Goal: Task Accomplishment & Management: Complete application form

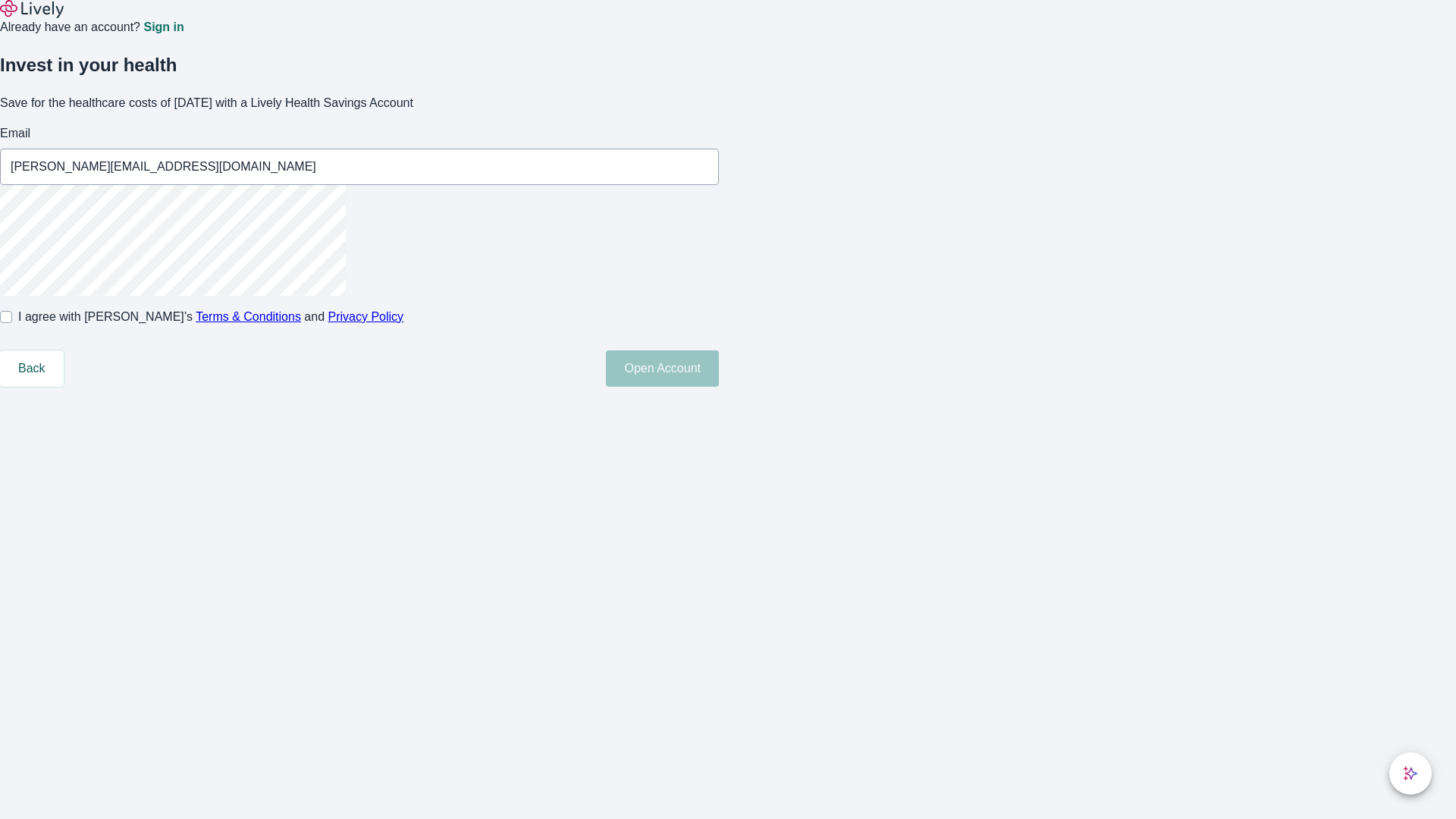
click at [12, 323] on input "I agree with Lively’s Terms & Conditions and Privacy Policy" at bounding box center [5, 317] width 12 height 12
checkbox input "true"
click at [719, 387] on button "Open Account" at bounding box center [662, 369] width 113 height 37
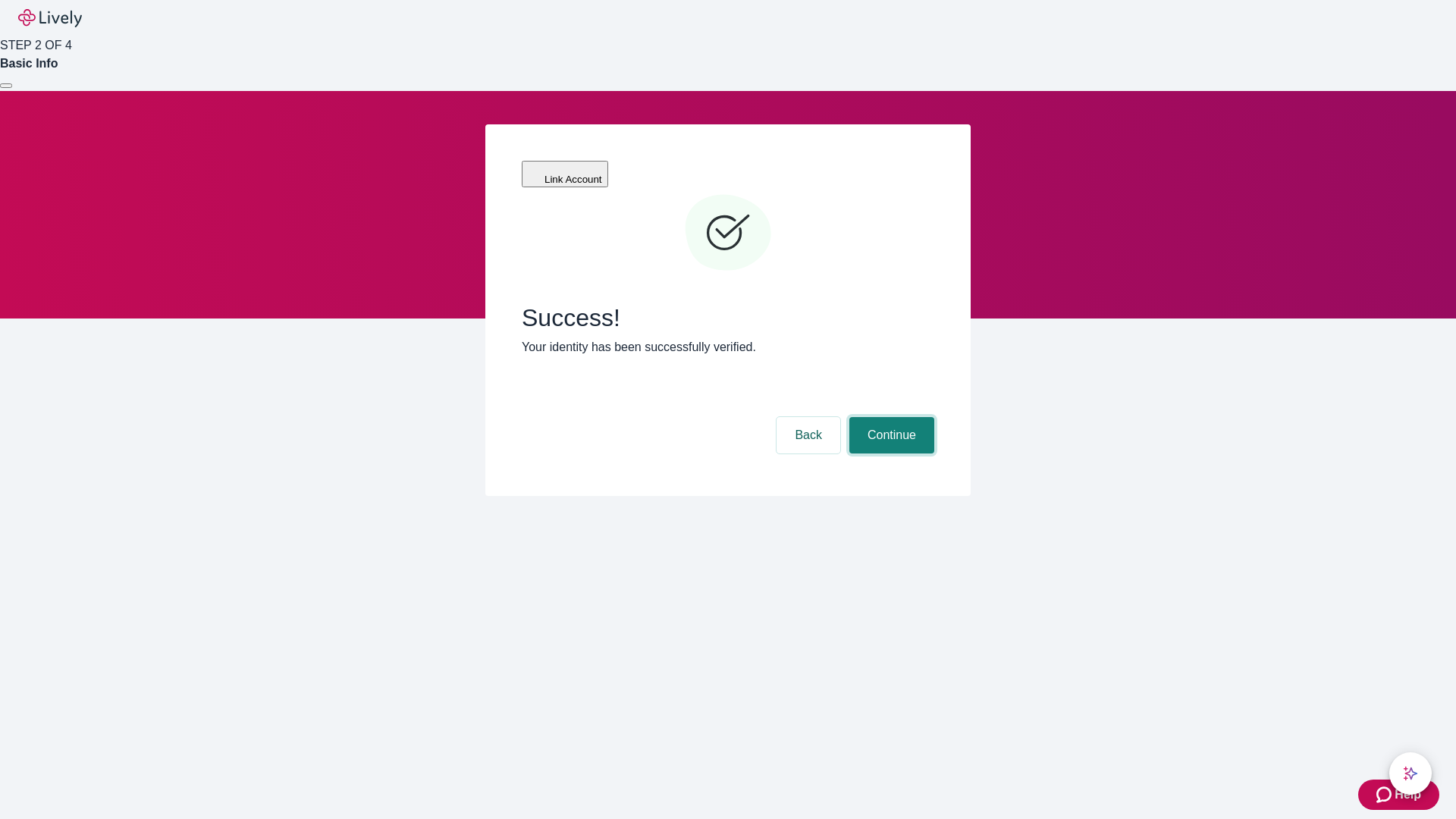
click at [889, 417] on button "Continue" at bounding box center [891, 435] width 85 height 37
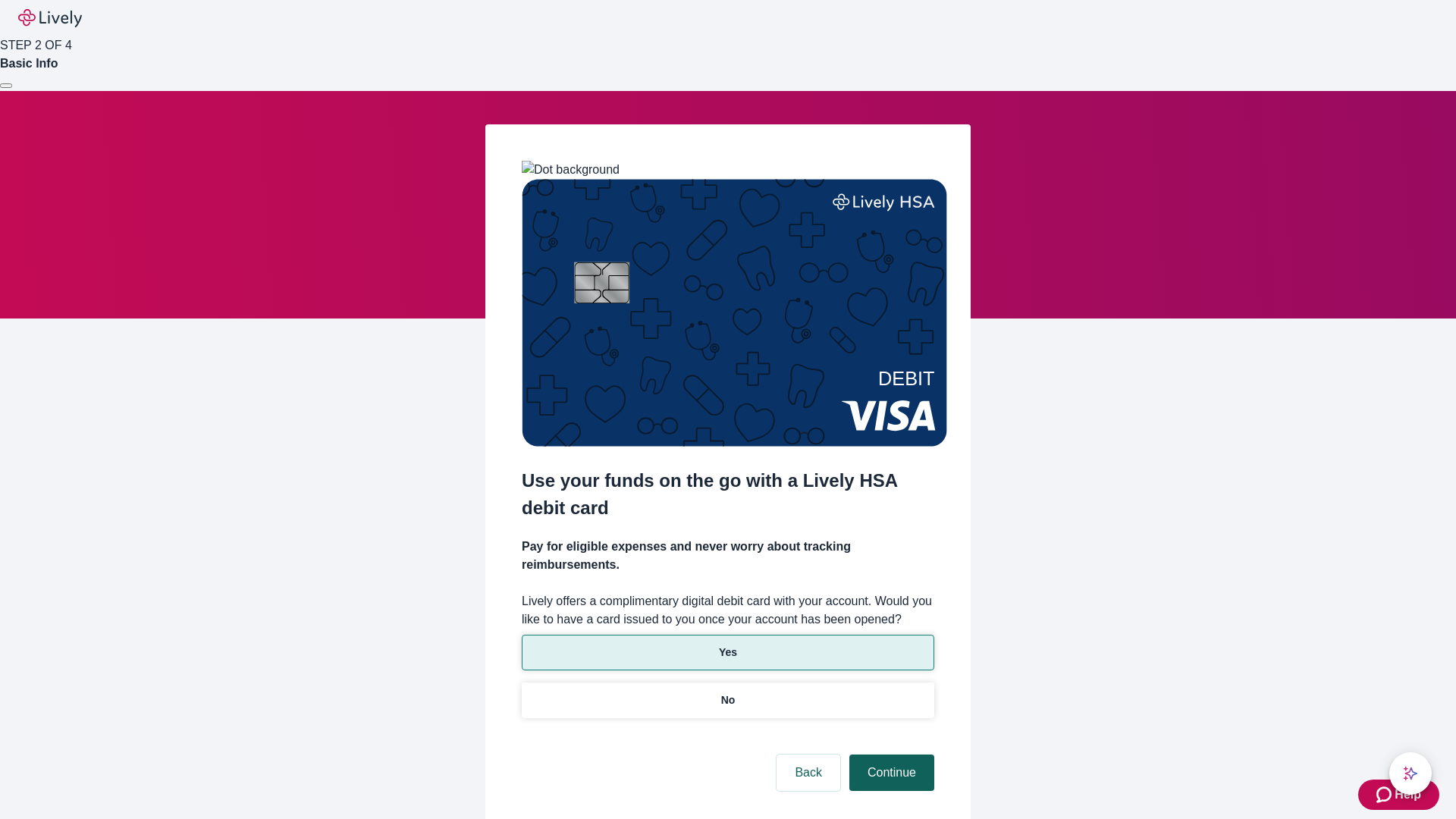
click at [727, 693] on p "No" at bounding box center [729, 700] width 15 height 16
click at [889, 755] on button "Continue" at bounding box center [891, 773] width 85 height 37
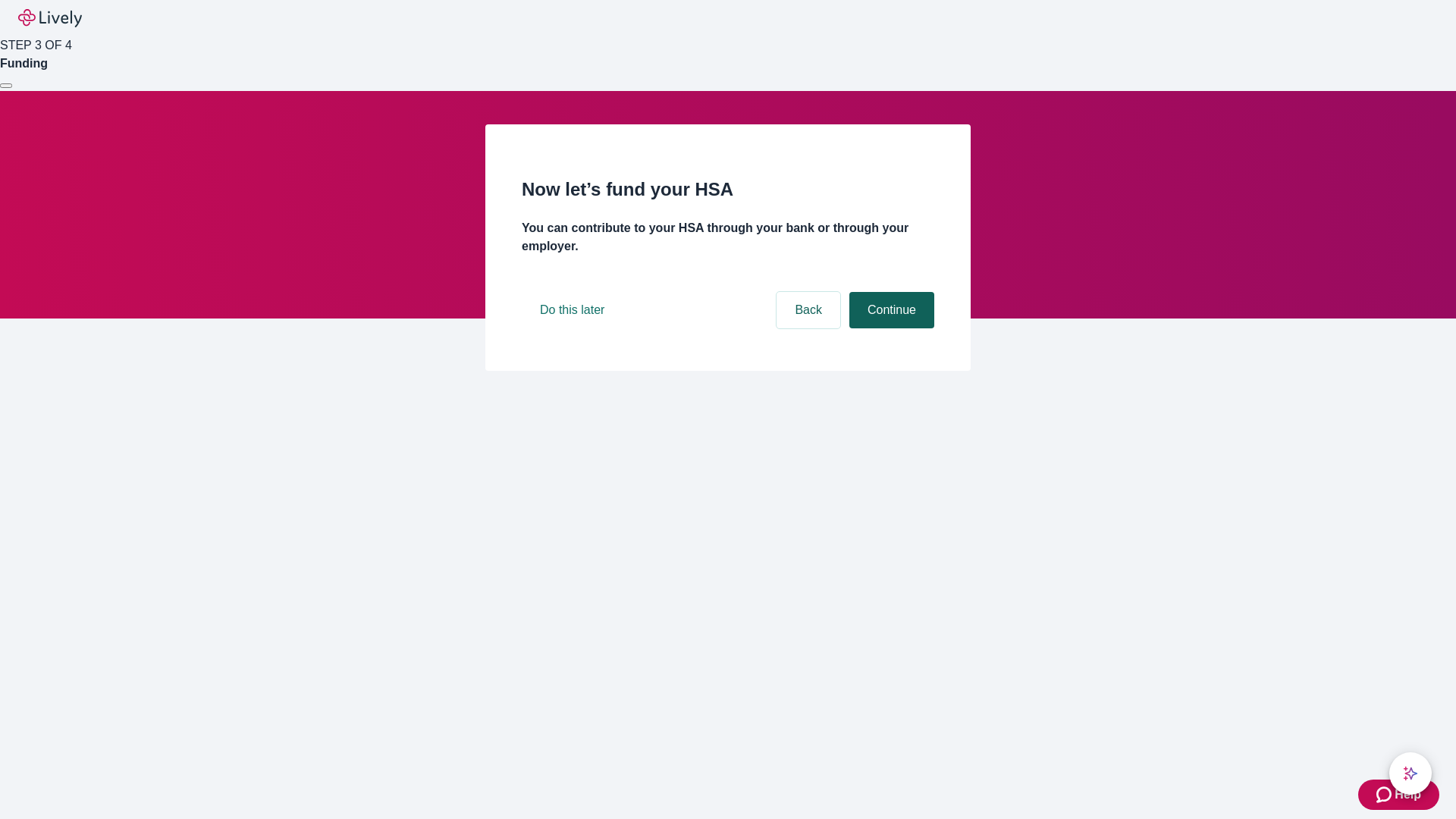
click at [889, 329] on button "Continue" at bounding box center [891, 311] width 85 height 37
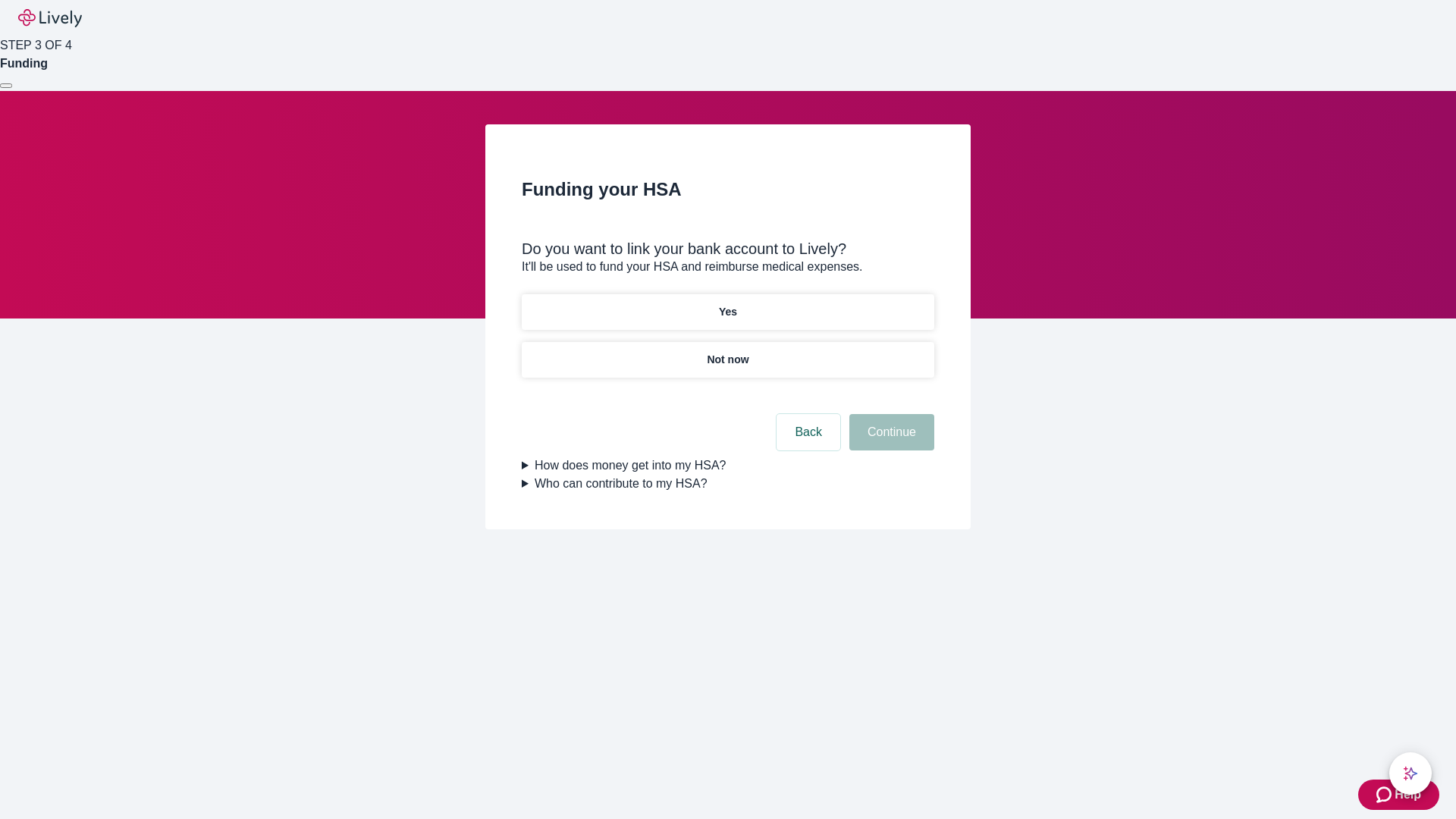
click at [727, 304] on p "Yes" at bounding box center [728, 311] width 18 height 16
click at [889, 414] on button "Continue" at bounding box center [891, 432] width 85 height 37
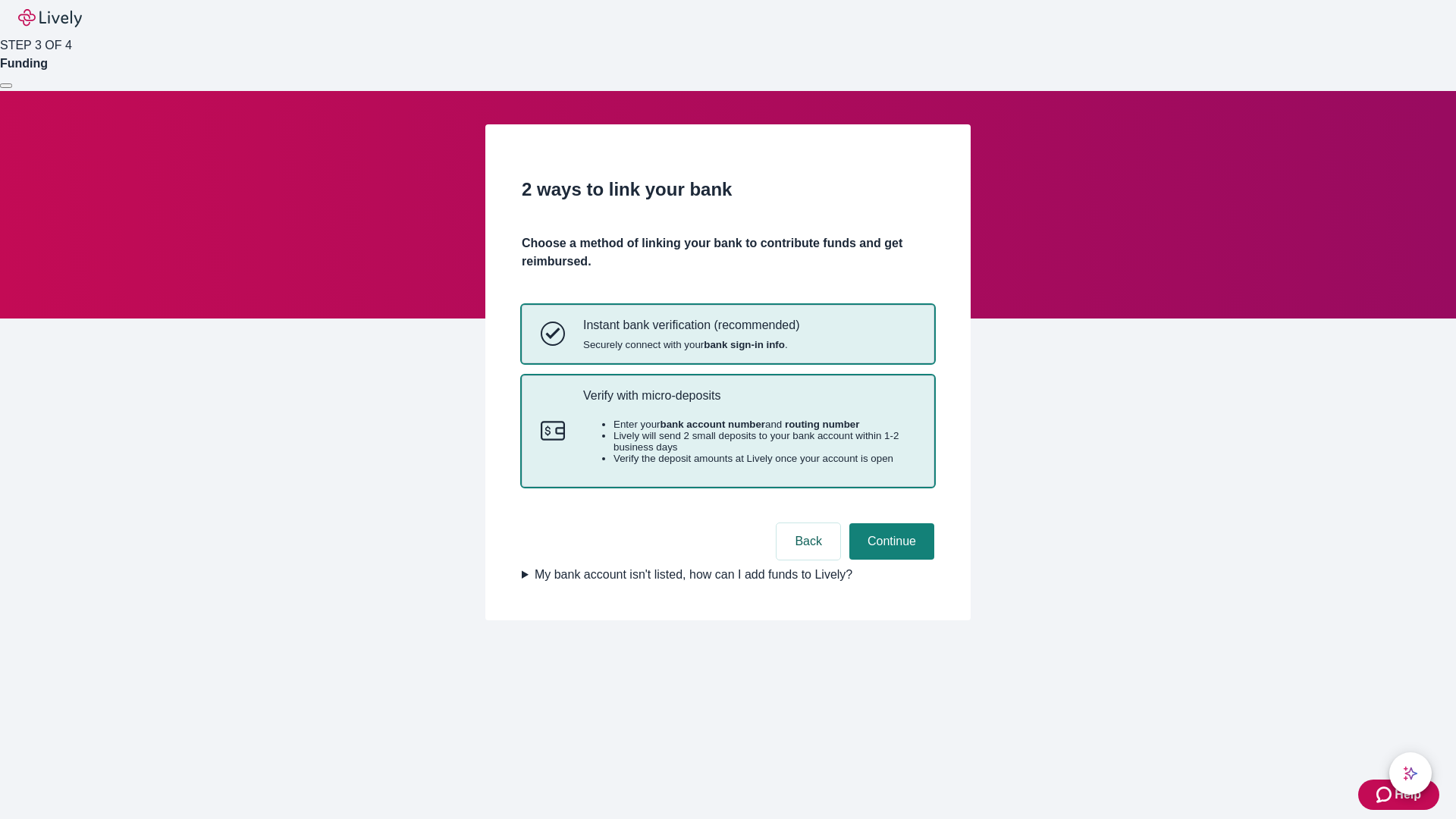
click at [748, 403] on p "Verify with micro-deposits" at bounding box center [749, 396] width 332 height 15
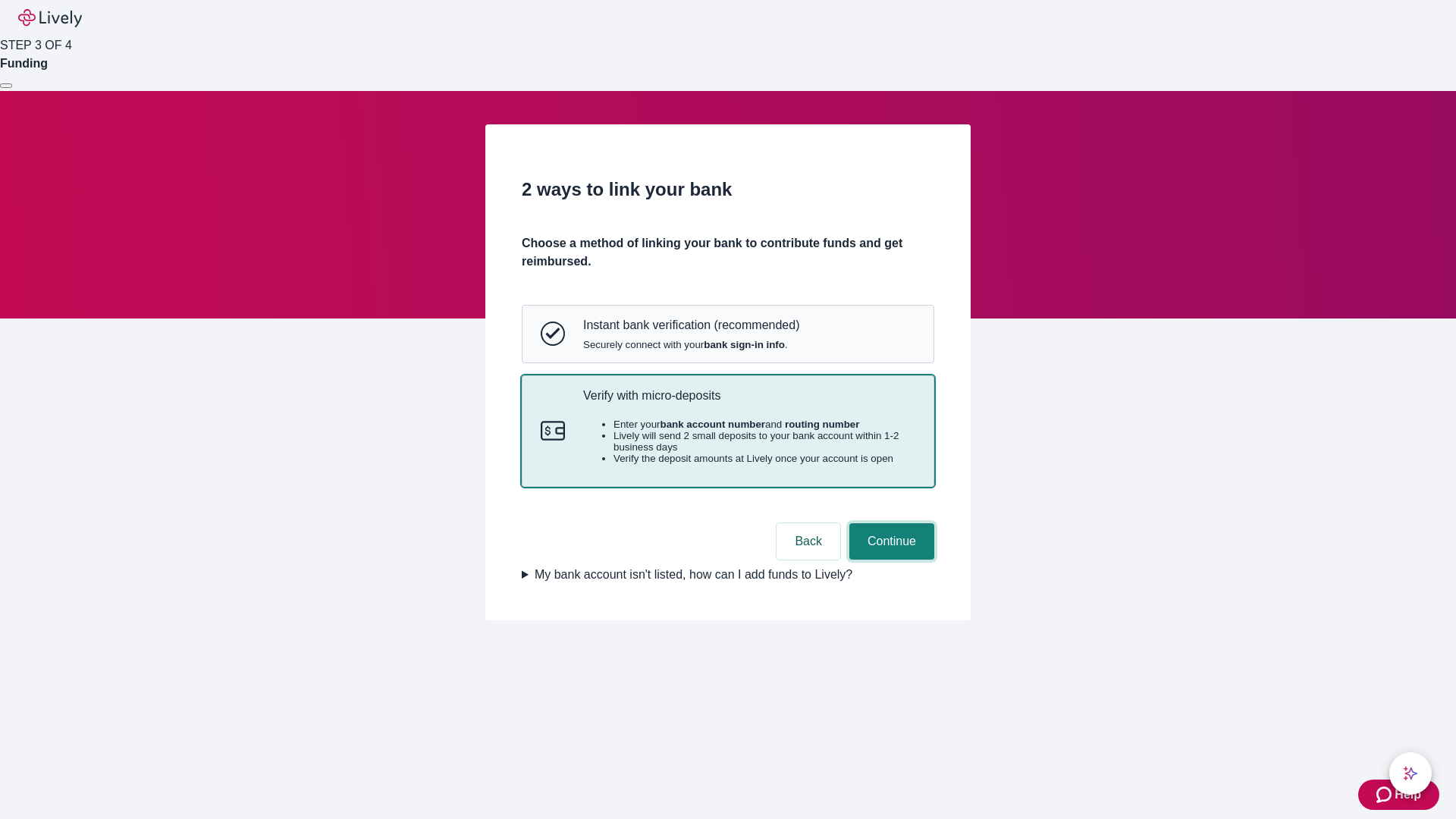
click at [889, 560] on button "Continue" at bounding box center [891, 541] width 85 height 37
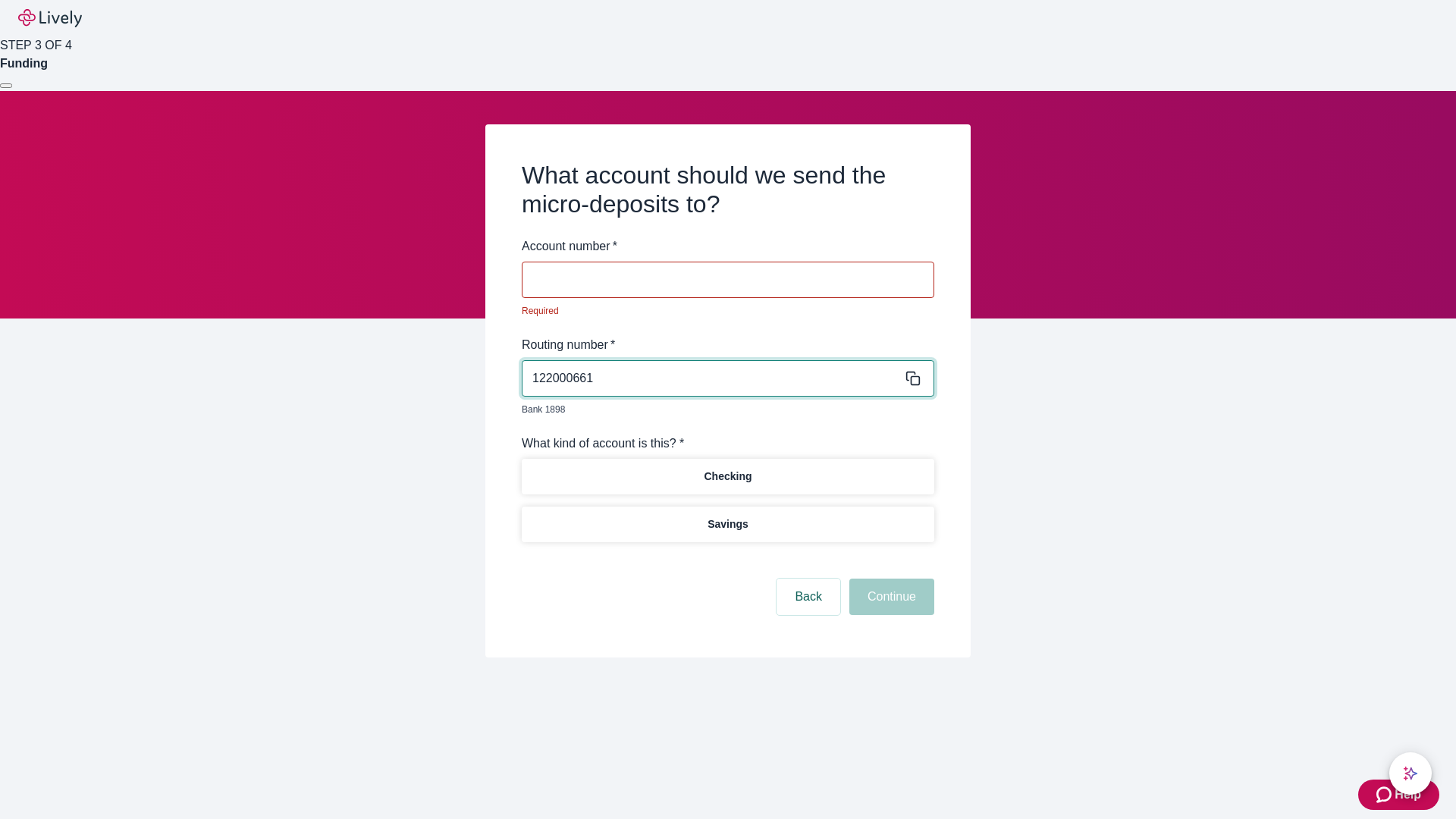
type input "122000661"
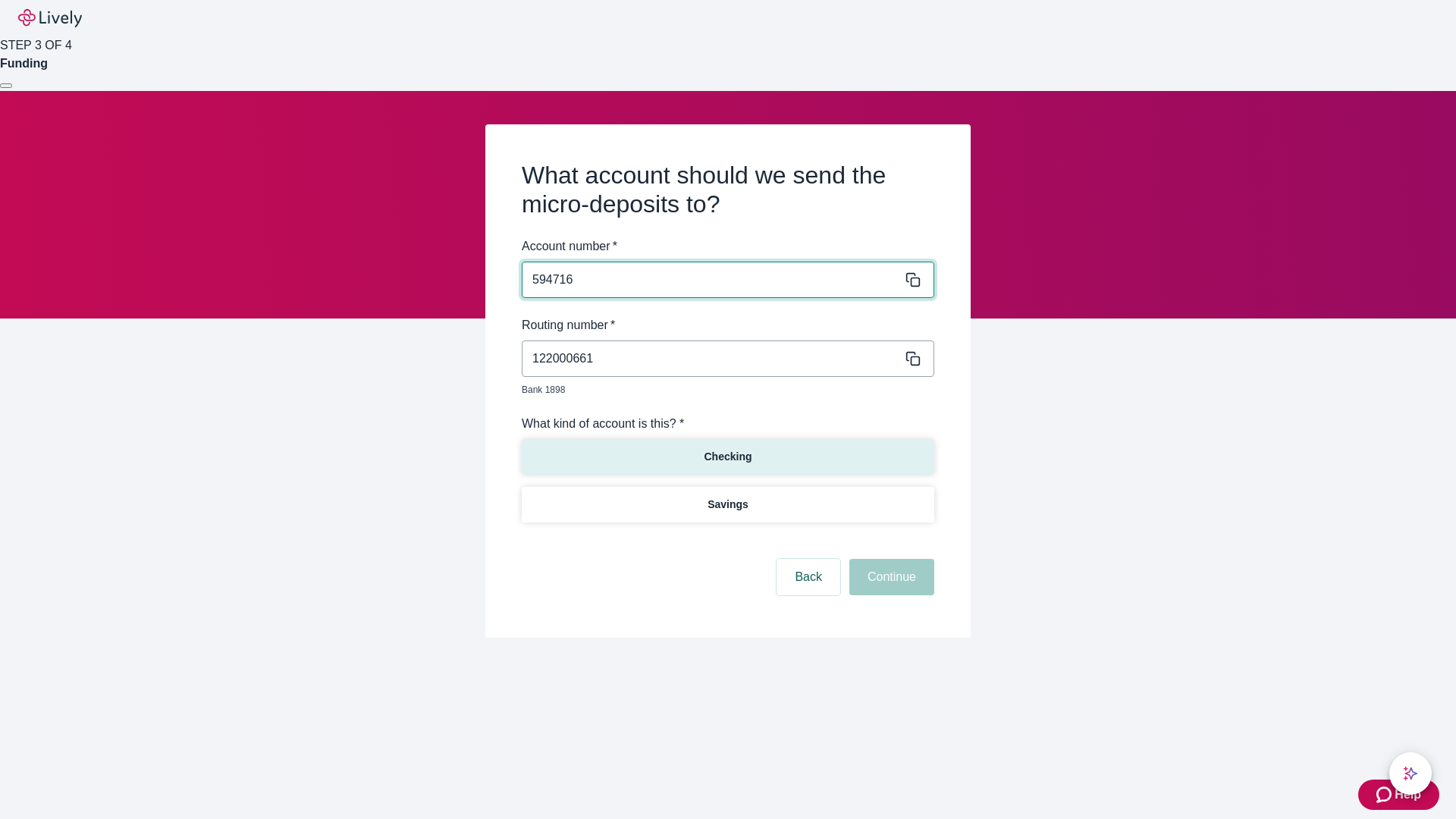
type input "594716"
click at [727, 449] on p "Checking" at bounding box center [727, 456] width 48 height 16
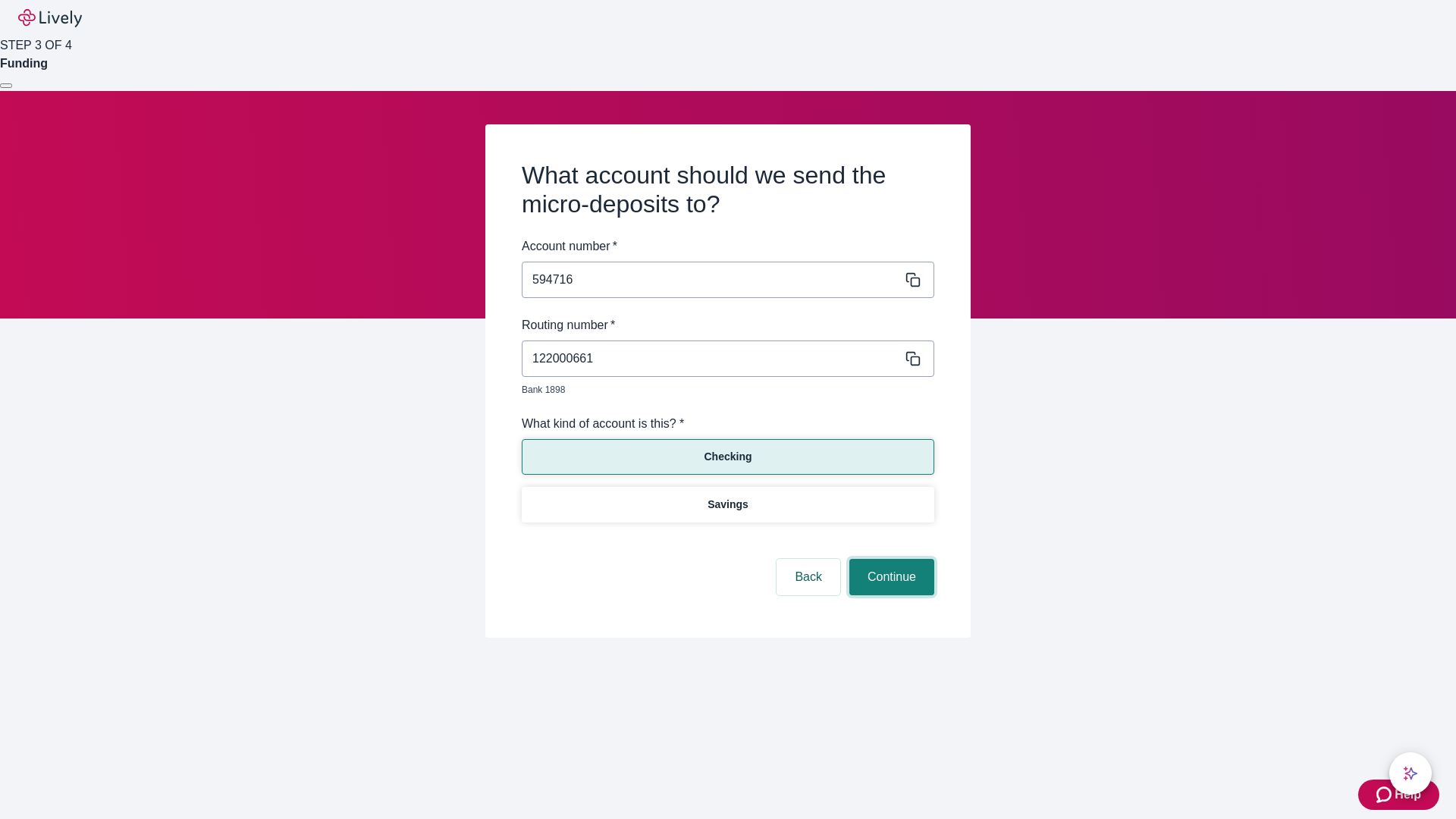
click at [889, 560] on button "Continue" at bounding box center [891, 577] width 85 height 37
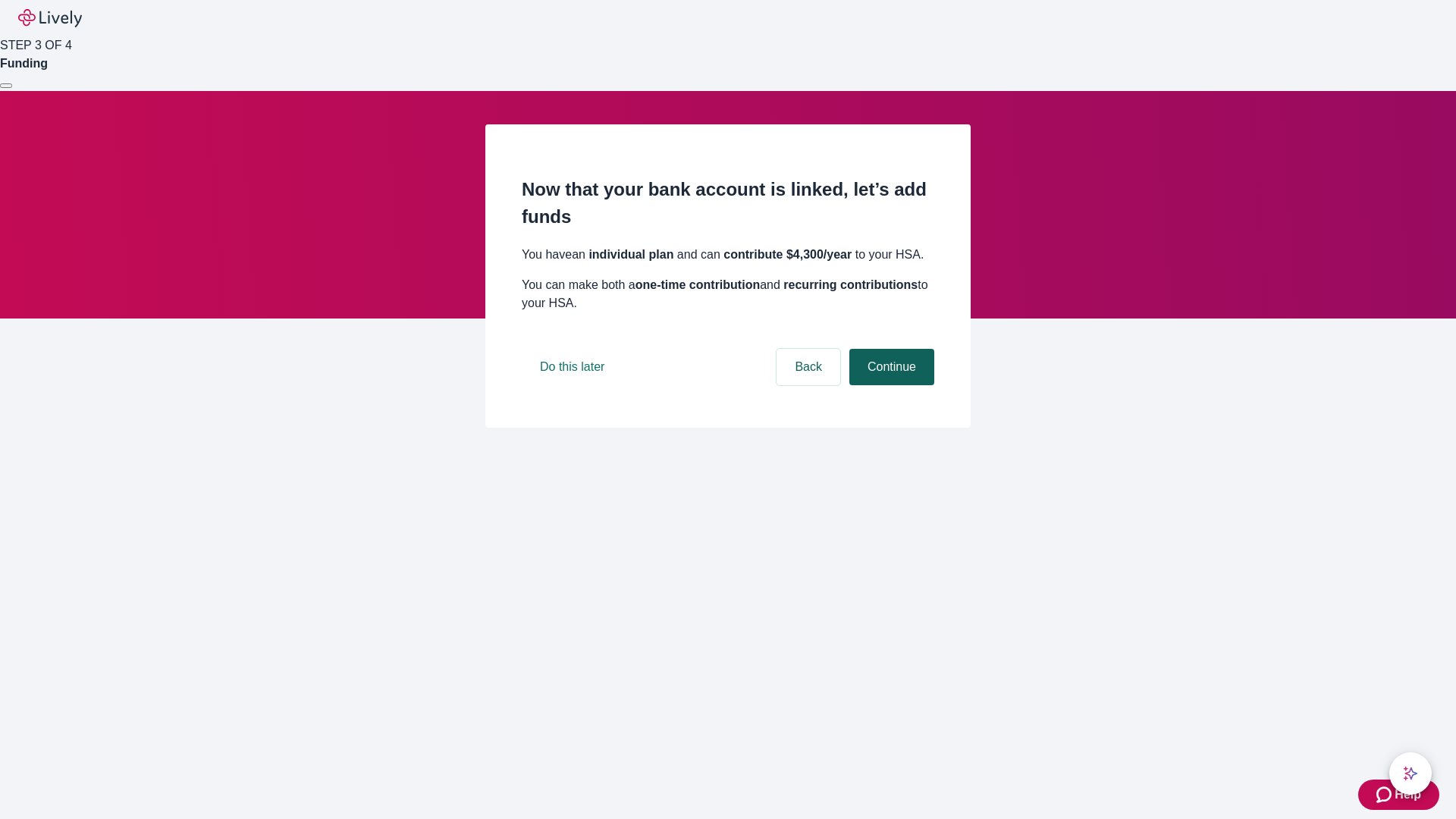
click at [889, 386] on button "Continue" at bounding box center [891, 367] width 85 height 37
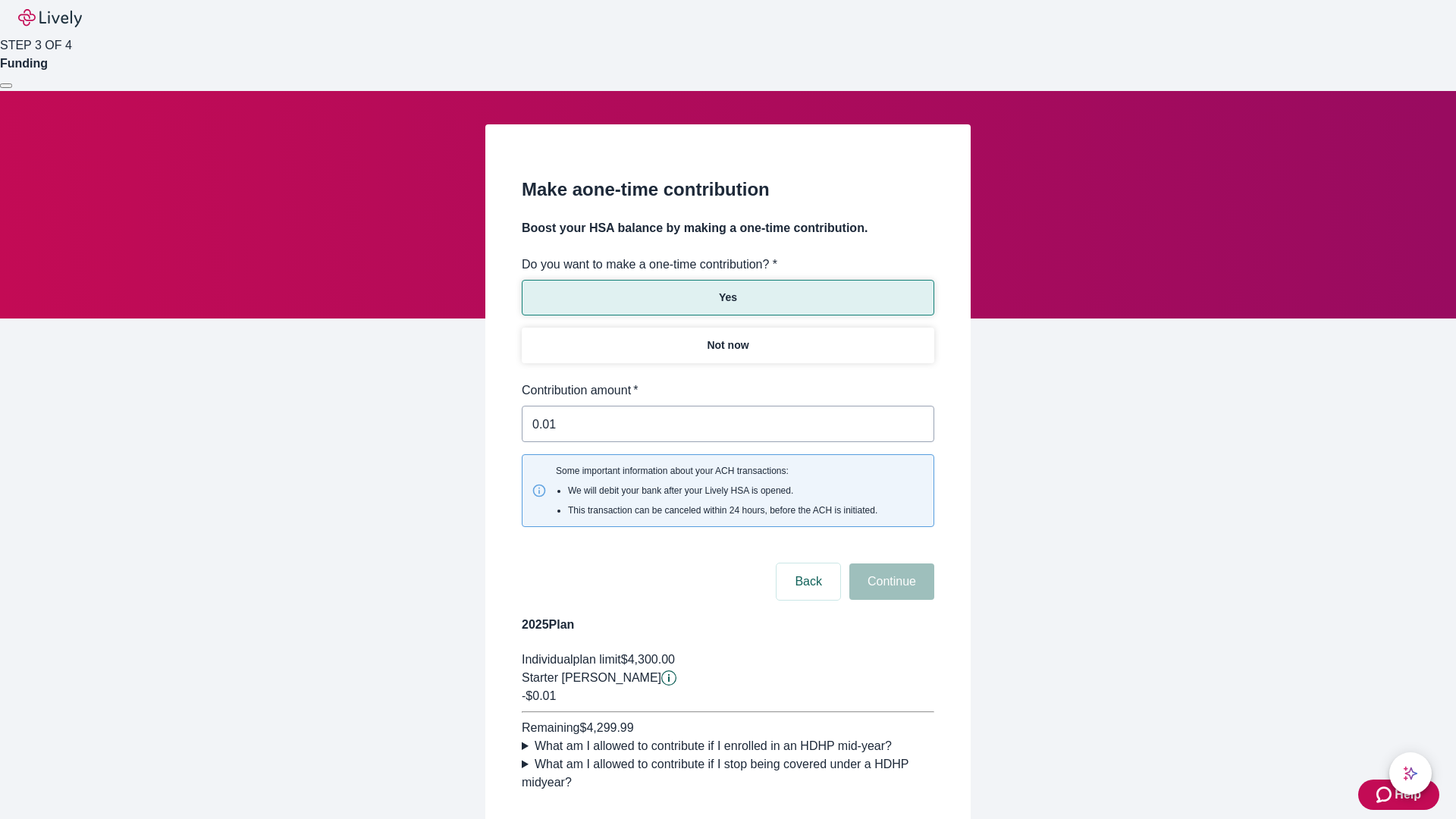
type input "0.01"
click at [889, 563] on button "Continue" at bounding box center [891, 582] width 85 height 37
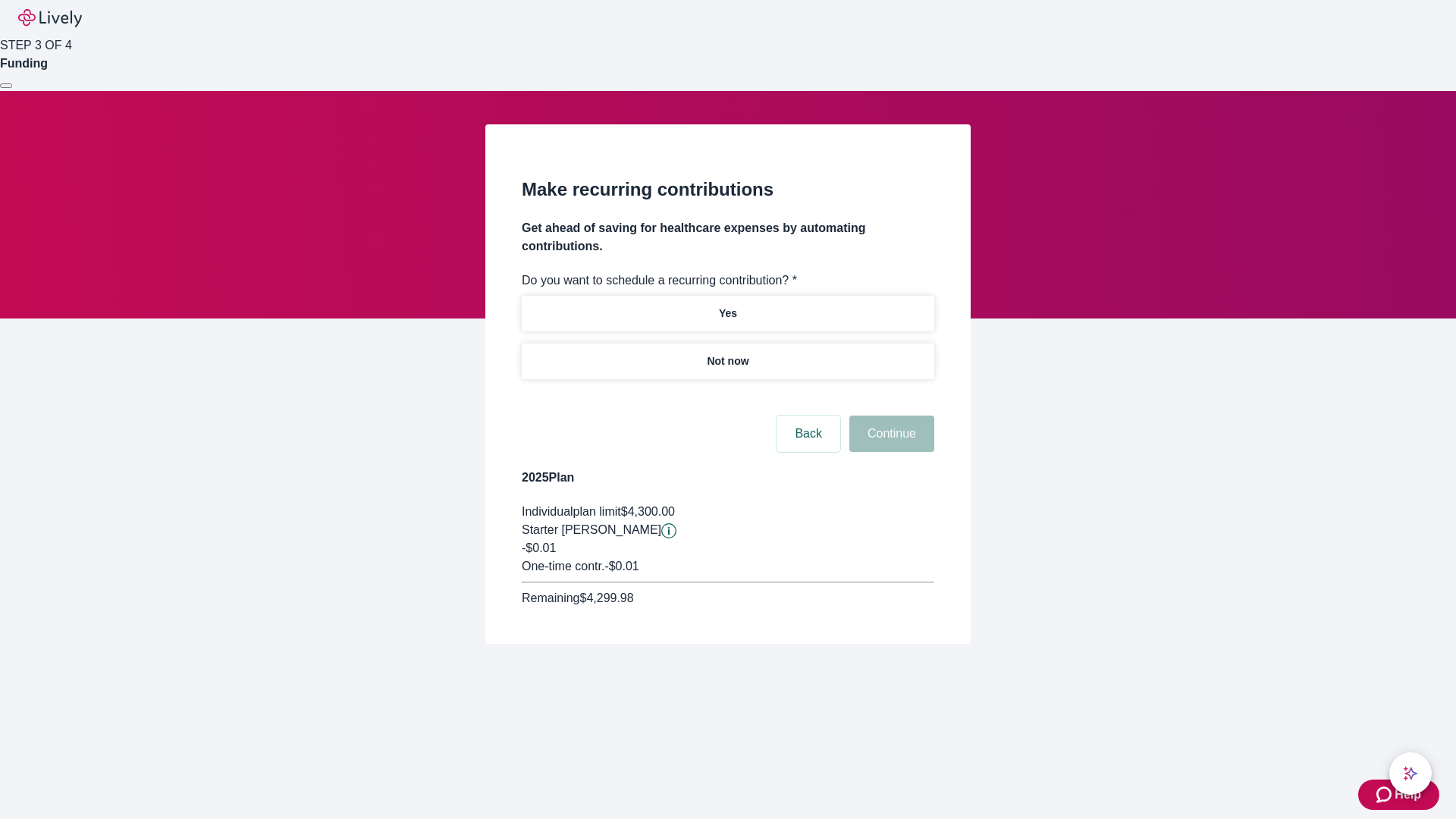
click at [727, 354] on p "Not now" at bounding box center [728, 361] width 42 height 16
click at [889, 416] on button "Continue" at bounding box center [891, 434] width 85 height 37
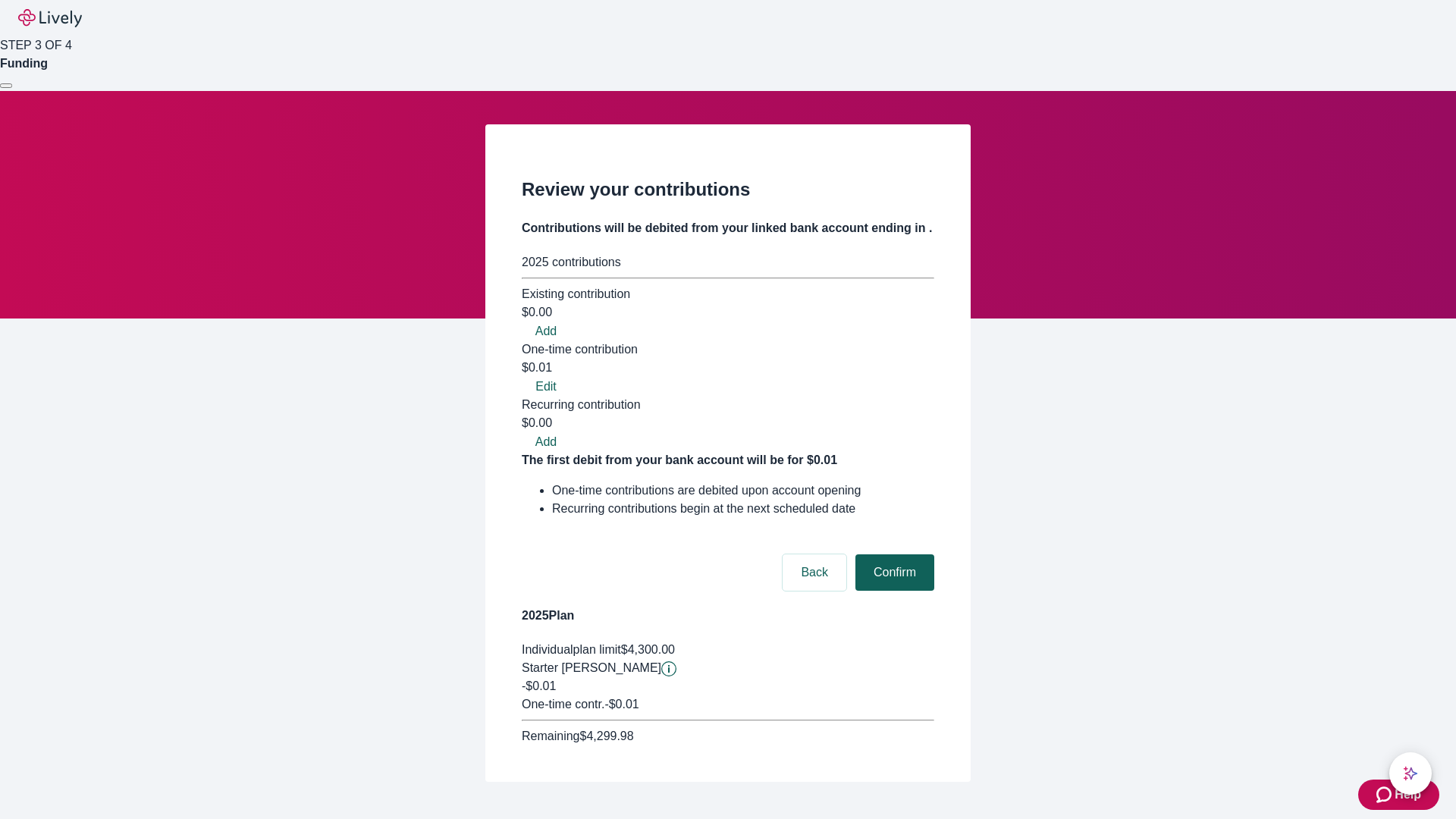
click at [893, 554] on button "Confirm" at bounding box center [895, 573] width 79 height 37
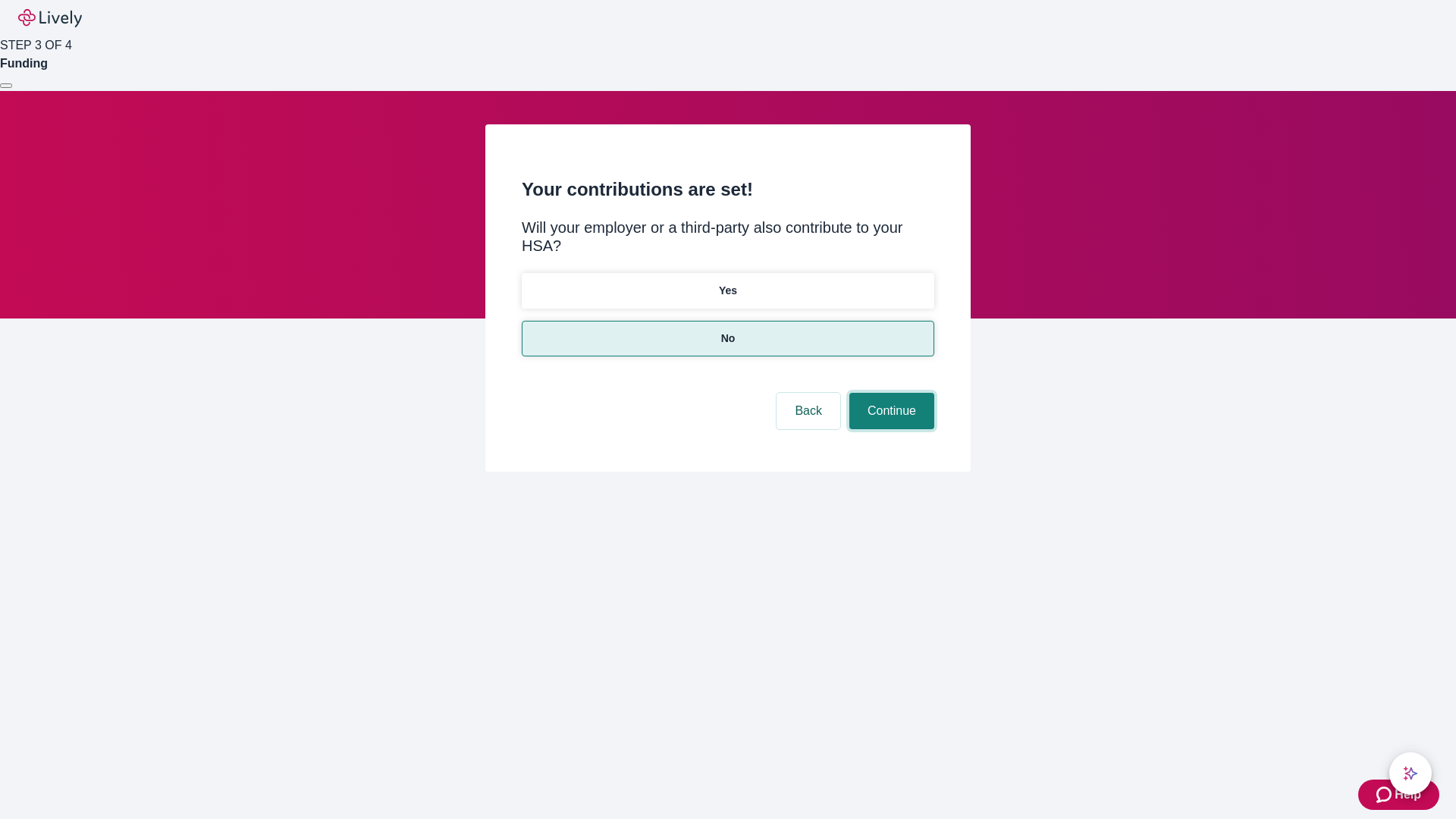
click at [889, 393] on button "Continue" at bounding box center [891, 411] width 85 height 37
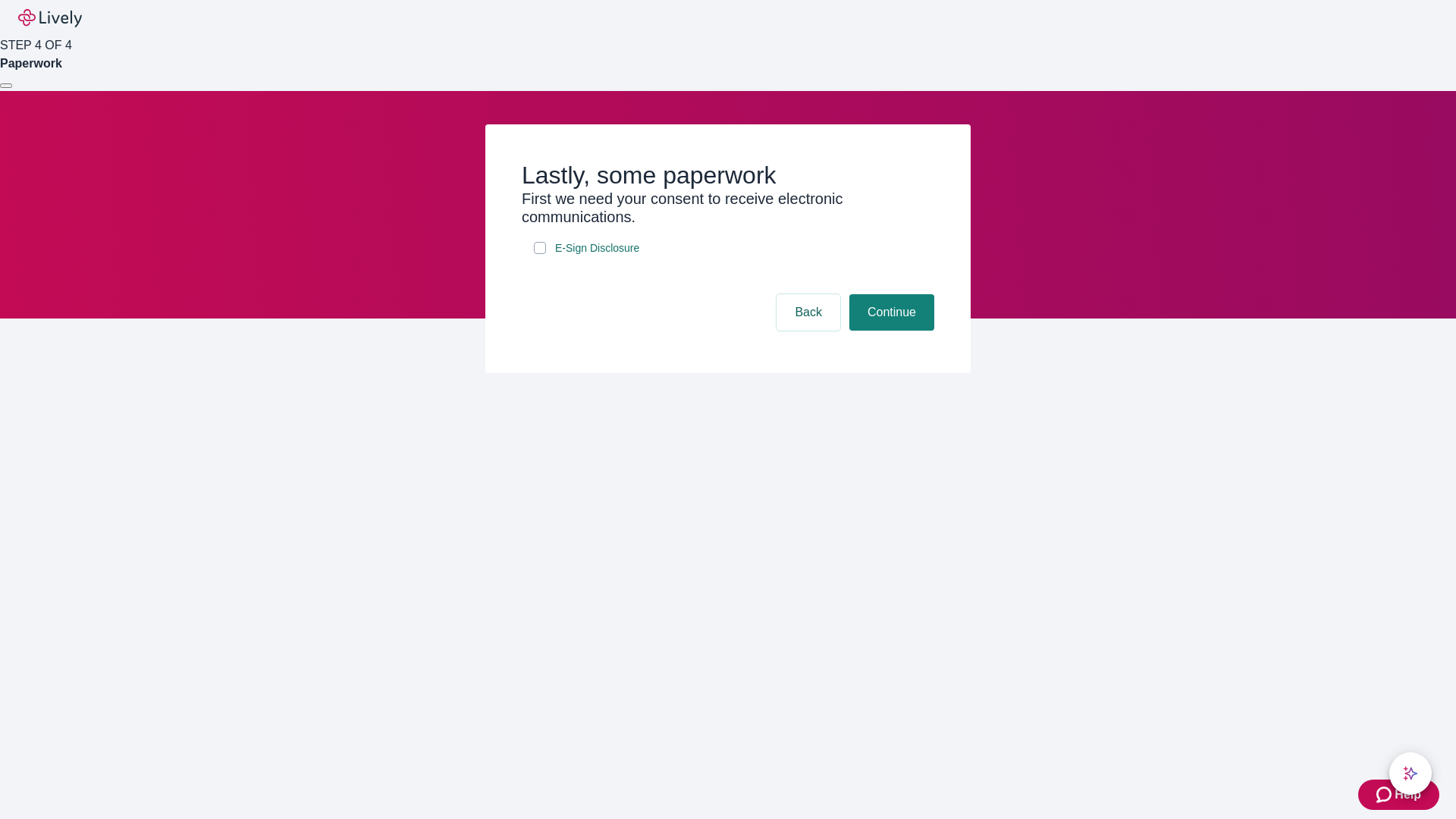
click at [540, 254] on input "E-Sign Disclosure" at bounding box center [539, 247] width 12 height 12
checkbox input "true"
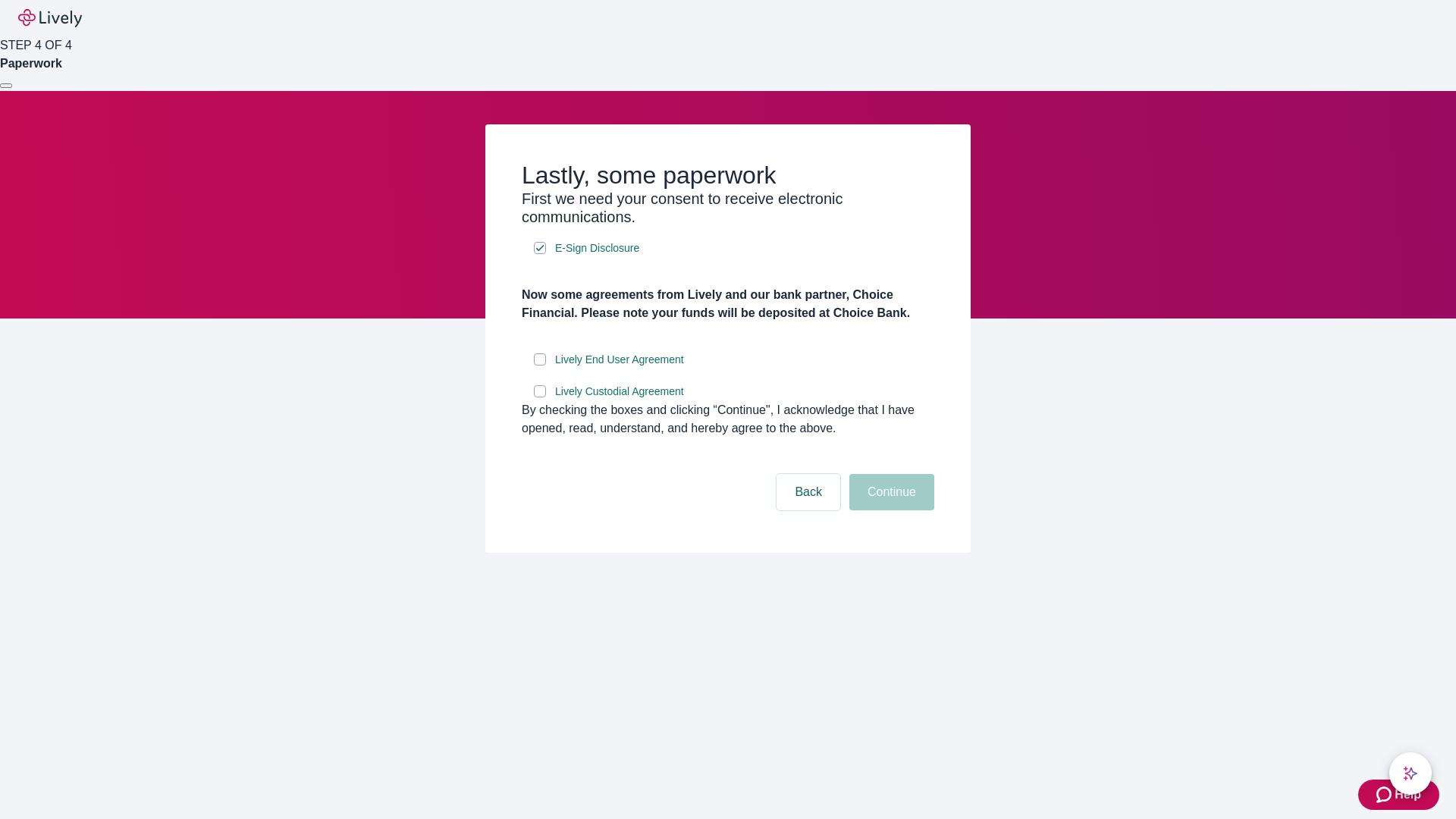
click at [540, 366] on input "Lively End User Agreement" at bounding box center [539, 359] width 12 height 12
checkbox input "true"
click at [540, 398] on input "Lively Custodial Agreement" at bounding box center [539, 391] width 12 height 12
checkbox input "true"
click at [889, 510] on button "Continue" at bounding box center [891, 493] width 85 height 37
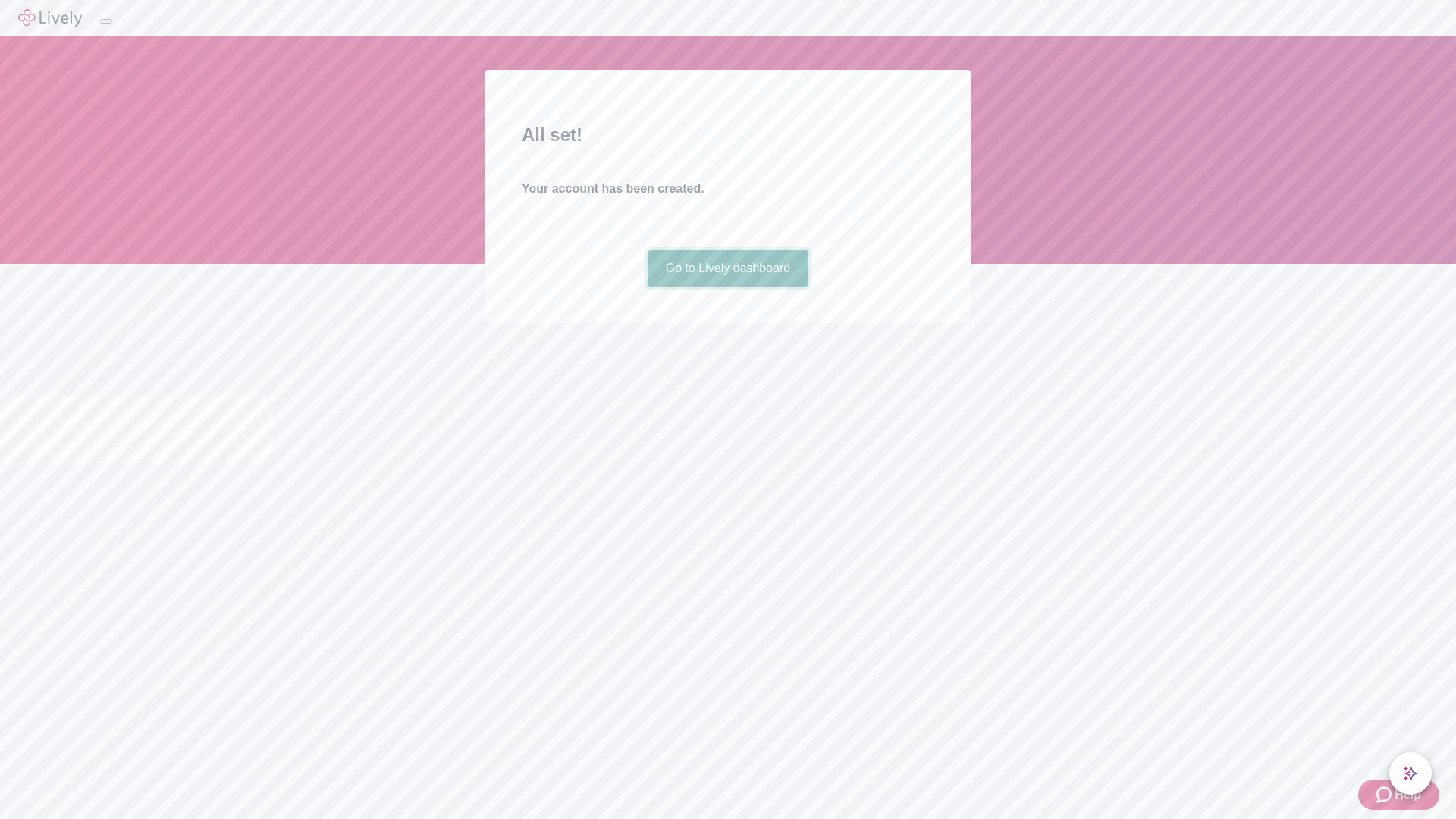
click at [727, 287] on link "Go to Lively dashboard" at bounding box center [728, 268] width 161 height 37
